Goal: Task Accomplishment & Management: Manage account settings

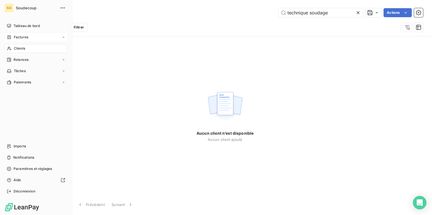
click at [17, 36] on span "Factures" at bounding box center [21, 37] width 14 height 5
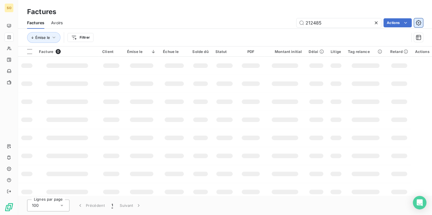
drag, startPoint x: 309, startPoint y: 22, endPoint x: 420, endPoint y: 23, distance: 110.6
click at [342, 23] on input "212485" at bounding box center [338, 22] width 85 height 9
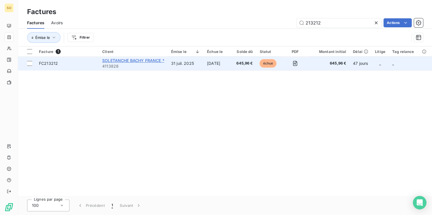
type input "213212"
click at [154, 62] on span "SOLETANCHE BACHY FRANCE *" at bounding box center [133, 60] width 62 height 5
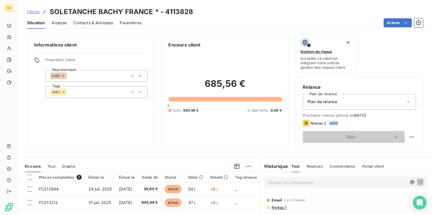
click at [276, 181] on p "Ajouter un commentaire ﻿" at bounding box center [337, 182] width 138 height 7
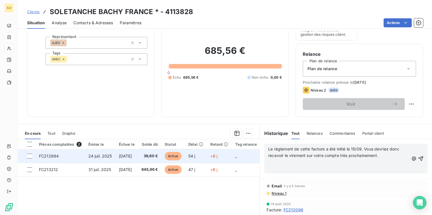
scroll to position [68, 0]
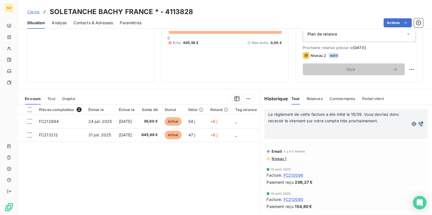
click at [418, 124] on icon "button" at bounding box center [420, 124] width 5 height 5
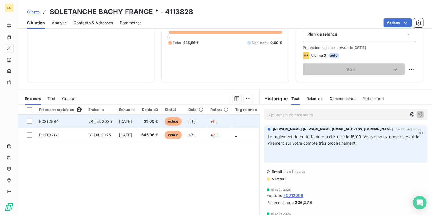
click at [181, 120] on span "échue" at bounding box center [173, 121] width 17 height 8
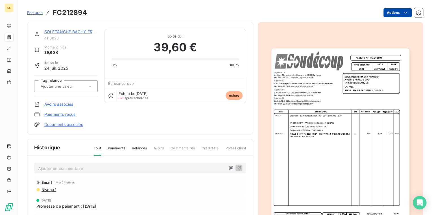
click at [384, 14] on html "SO Factures FC212894 Actions SOLETANCHE BACHY FRANCE * 4113828 Montant initial …" at bounding box center [216, 107] width 432 height 215
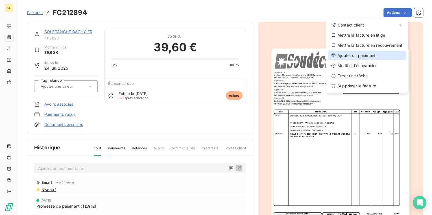
click at [352, 54] on div "Ajouter un paiement" at bounding box center [367, 55] width 78 height 9
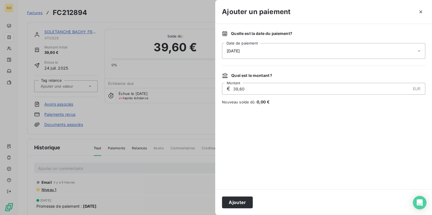
click at [167, 147] on div at bounding box center [216, 107] width 432 height 215
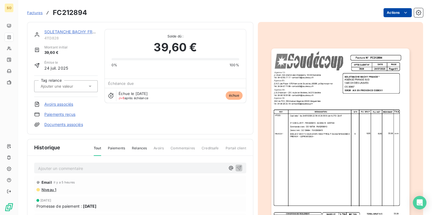
click at [394, 16] on html "SO Factures FC212894 Actions SOLETANCHE BACHY FRANCE * 4113828 Montant initial …" at bounding box center [216, 107] width 432 height 215
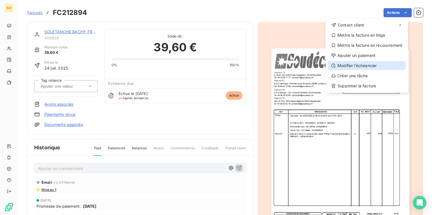
click at [359, 68] on div "Modifier l’échéancier" at bounding box center [367, 65] width 78 height 9
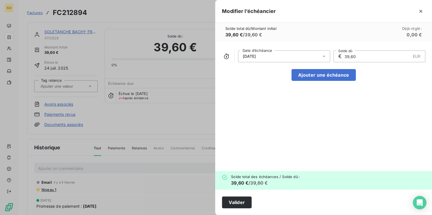
click at [276, 56] on div "[DATE]" at bounding box center [284, 57] width 92 height 12
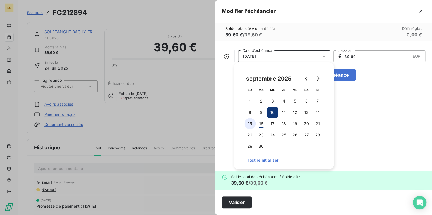
click at [248, 124] on button "15" at bounding box center [249, 123] width 11 height 11
click at [243, 203] on button "Valider" at bounding box center [237, 203] width 30 height 12
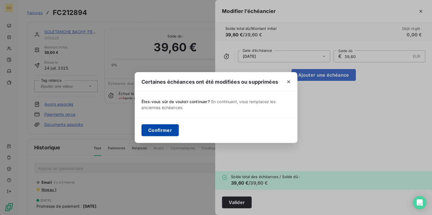
click at [168, 131] on button "Confirmer" at bounding box center [159, 130] width 37 height 12
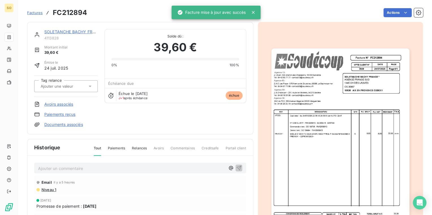
click at [72, 32] on link "SOLETANCHE BACHY FRANCE *" at bounding box center [75, 31] width 62 height 5
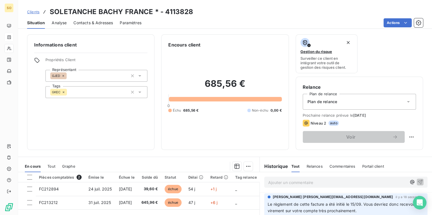
click at [36, 12] on span "Clients" at bounding box center [33, 12] width 12 height 5
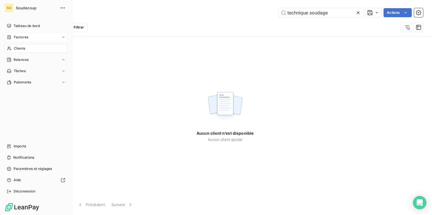
click at [18, 37] on span "Factures" at bounding box center [21, 37] width 14 height 5
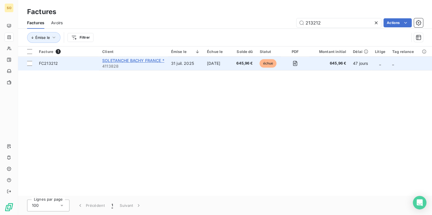
click at [144, 61] on span "SOLETANCHE BACHY FRANCE *" at bounding box center [133, 60] width 62 height 5
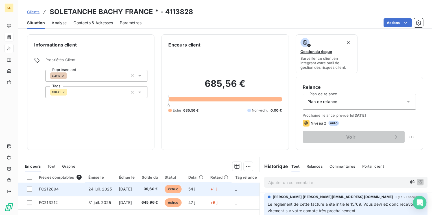
click at [181, 187] on span "échue" at bounding box center [173, 189] width 17 height 8
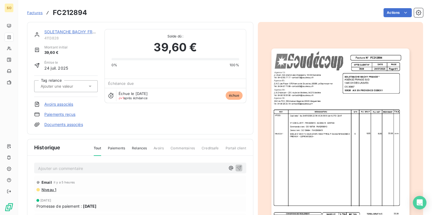
click at [71, 32] on link "SOLETANCHE BACHY FRANCE *" at bounding box center [75, 31] width 62 height 5
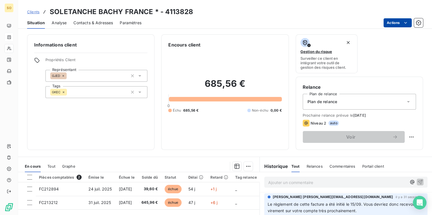
click at [390, 25] on html "SO Clients SOLETANCHE BACHY [GEOGRAPHIC_DATA] * - 4113828 Situation Analyse Con…" at bounding box center [216, 107] width 432 height 215
click at [178, 189] on html "SO Clients SOLETANCHE BACHY [GEOGRAPHIC_DATA] * - 4113828 Situation Analyse Con…" at bounding box center [216, 107] width 432 height 215
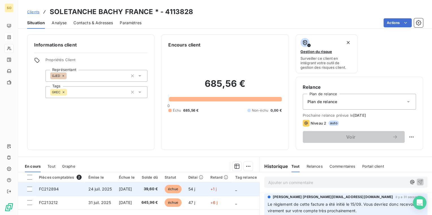
click at [181, 189] on span "échue" at bounding box center [173, 189] width 17 height 8
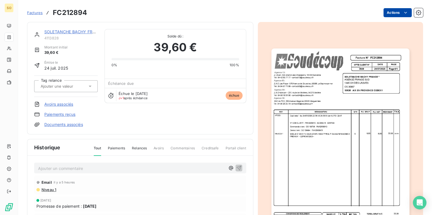
click at [386, 14] on html "SO Factures FC212894 Actions SOLETANCHE BACHY FRANCE * 4113828 Montant initial …" at bounding box center [216, 107] width 432 height 215
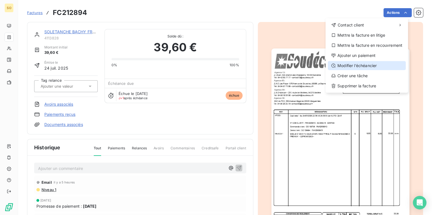
click at [350, 65] on div "Modifier l’échéancier" at bounding box center [367, 65] width 78 height 9
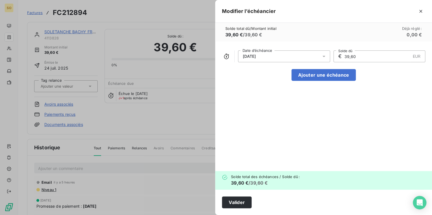
click at [271, 58] on div "[DATE]" at bounding box center [284, 57] width 92 height 12
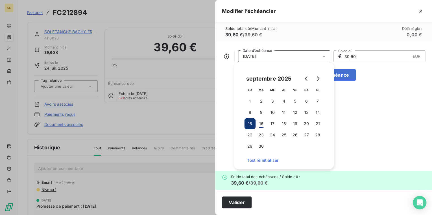
click at [271, 58] on div "[DATE]" at bounding box center [284, 57] width 92 height 12
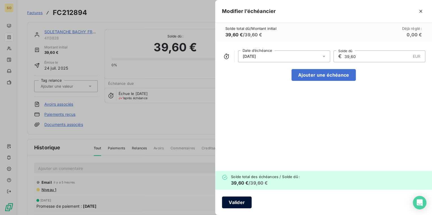
click at [235, 202] on button "Valider" at bounding box center [237, 203] width 30 height 12
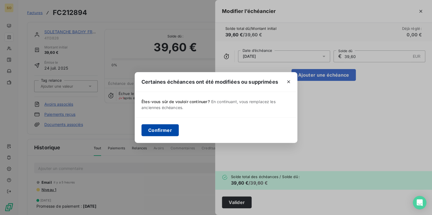
click at [159, 129] on button "Confirmer" at bounding box center [159, 130] width 37 height 12
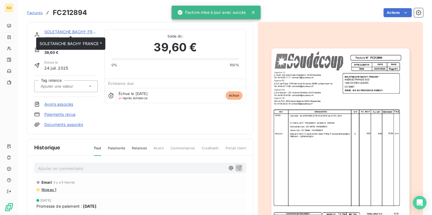
click at [66, 31] on link "SOLETANCHE BACHY FRANCE *" at bounding box center [75, 31] width 62 height 5
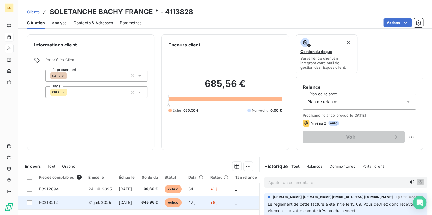
click at [179, 202] on span "échue" at bounding box center [173, 203] width 17 height 8
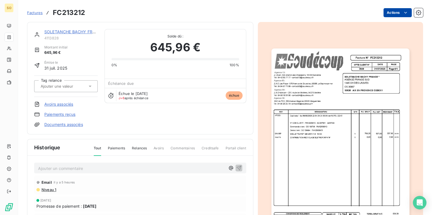
click at [385, 14] on html "SO Factures FC213212 Actions SOLETANCHE BACHY FRANCE * 4113828 Montant initial …" at bounding box center [216, 107] width 432 height 215
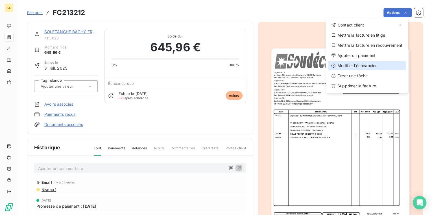
click at [341, 64] on div "Modifier l’échéancier" at bounding box center [367, 65] width 78 height 9
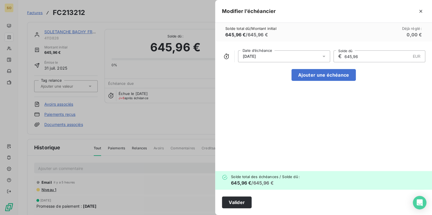
click at [256, 55] on span "[DATE]" at bounding box center [249, 56] width 13 height 5
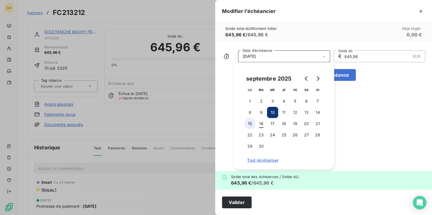
click at [251, 123] on button "15" at bounding box center [249, 123] width 11 height 11
click at [246, 201] on button "Valider" at bounding box center [237, 203] width 30 height 12
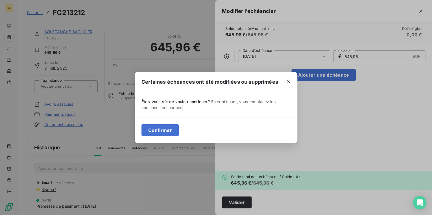
click at [162, 120] on div "Confirmer" at bounding box center [216, 130] width 163 height 26
click at [164, 130] on button "Confirmer" at bounding box center [159, 130] width 37 height 12
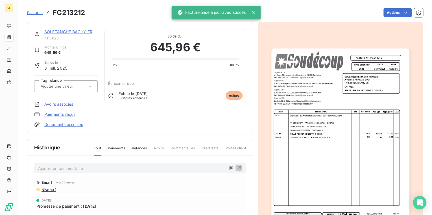
click at [67, 32] on link "SOLETANCHE BACHY FRANCE *" at bounding box center [75, 31] width 62 height 5
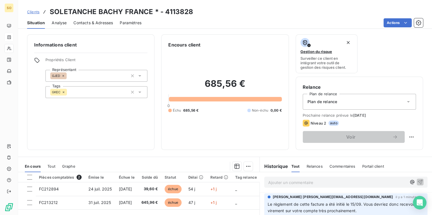
click at [37, 12] on span "Clients" at bounding box center [33, 12] width 12 height 5
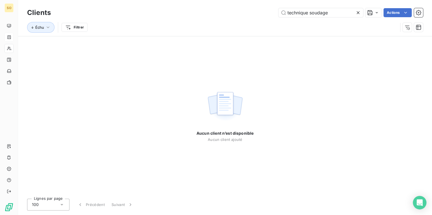
click at [357, 12] on icon at bounding box center [357, 12] width 3 height 3
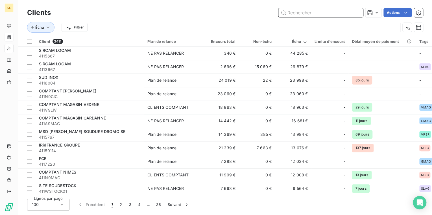
click at [331, 14] on input "text" at bounding box center [320, 12] width 85 height 9
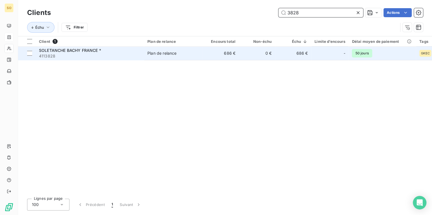
type input "3828"
click at [201, 54] on td "Plan de relance" at bounding box center [173, 54] width 59 height 14
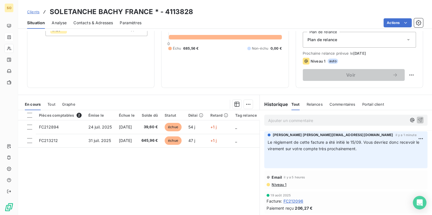
scroll to position [82, 0]
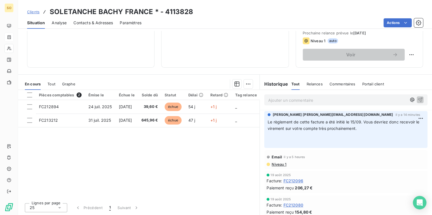
click at [36, 10] on span "Clients" at bounding box center [33, 12] width 12 height 5
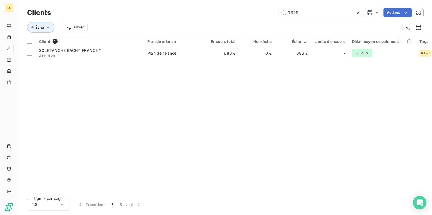
click at [356, 10] on icon at bounding box center [358, 13] width 6 height 6
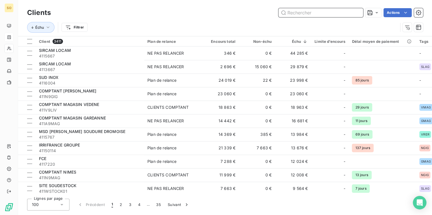
click at [293, 10] on input "text" at bounding box center [320, 12] width 85 height 9
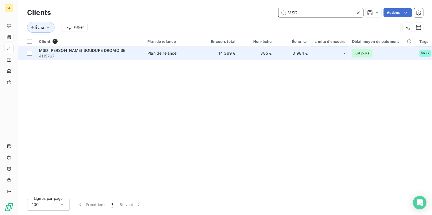
type input "MSD"
click at [204, 52] on td "14 369 €" at bounding box center [221, 54] width 36 height 14
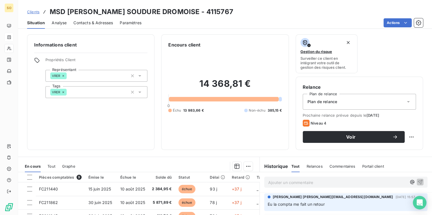
click at [105, 23] on span "Contacts & Adresses" at bounding box center [93, 23] width 40 height 6
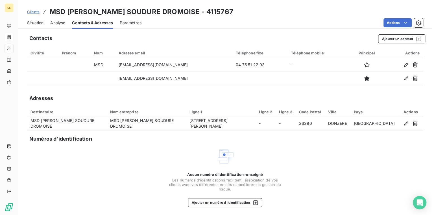
click at [40, 22] on span "Situation" at bounding box center [35, 23] width 16 height 6
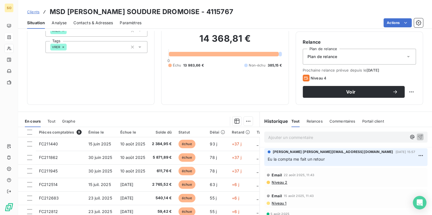
scroll to position [37, 0]
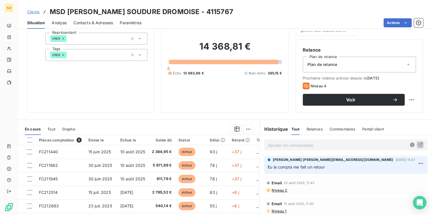
click at [286, 142] on p "Ajouter un commentaire ﻿" at bounding box center [337, 145] width 138 height 7
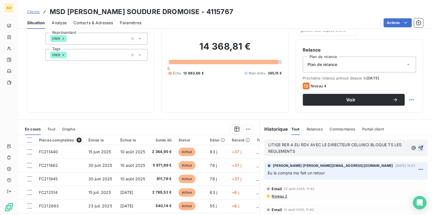
click at [418, 148] on icon "button" at bounding box center [421, 148] width 6 height 6
